Goal: Contribute content

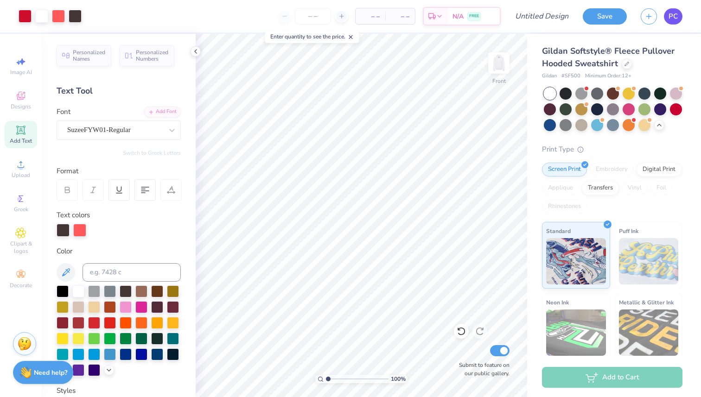
click at [675, 17] on span "PC" at bounding box center [673, 16] width 9 height 11
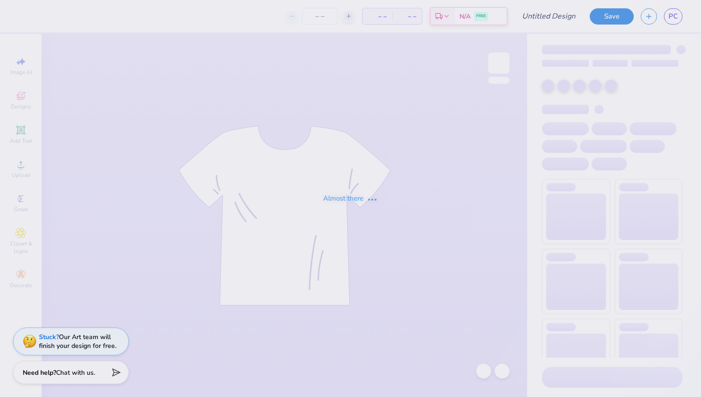
type input "Mock up"
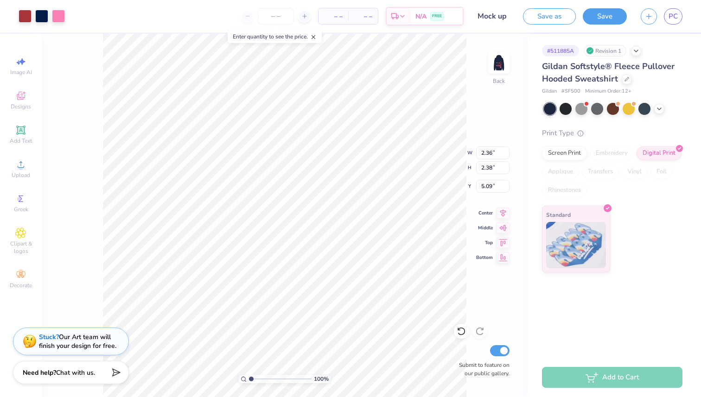
type input "5.03"
type input "4.59"
type input "5.38"
click at [457, 329] on icon at bounding box center [461, 331] width 9 height 9
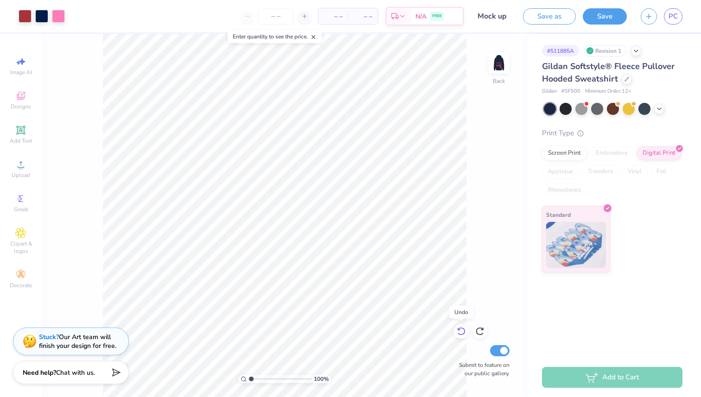
click at [457, 329] on icon at bounding box center [461, 331] width 9 height 9
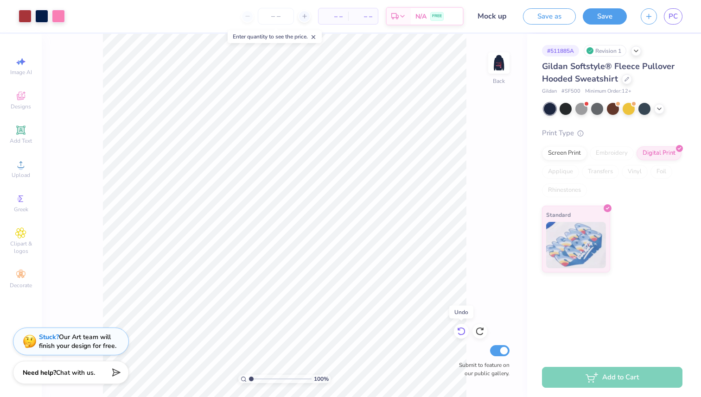
click at [457, 329] on icon at bounding box center [461, 331] width 9 height 9
click at [616, 15] on button "Save" at bounding box center [605, 15] width 44 height 16
click at [616, 15] on div "Save" at bounding box center [605, 16] width 44 height 16
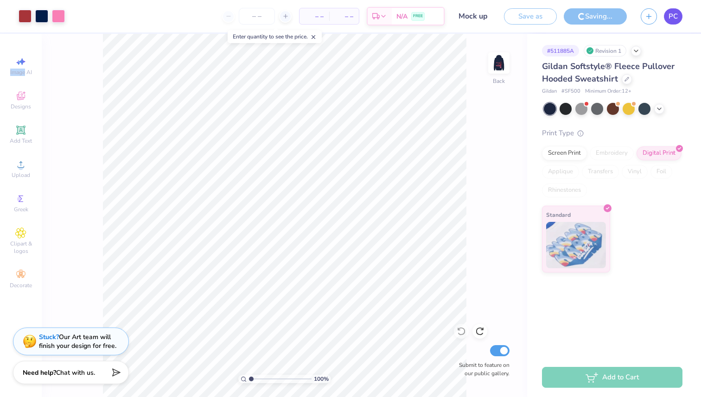
click at [672, 11] on span "PC" at bounding box center [673, 16] width 9 height 11
